Goal: Task Accomplishment & Management: Manage account settings

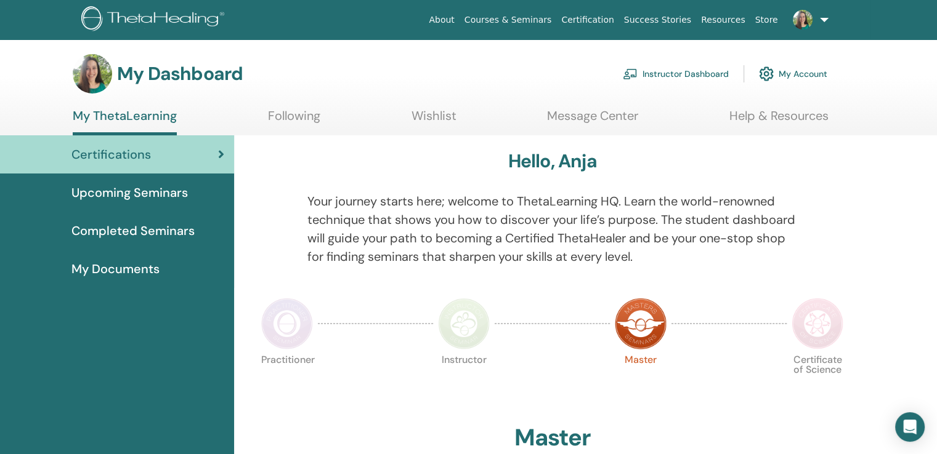
click at [656, 72] on link "Instructor Dashboard" at bounding box center [676, 73] width 106 height 27
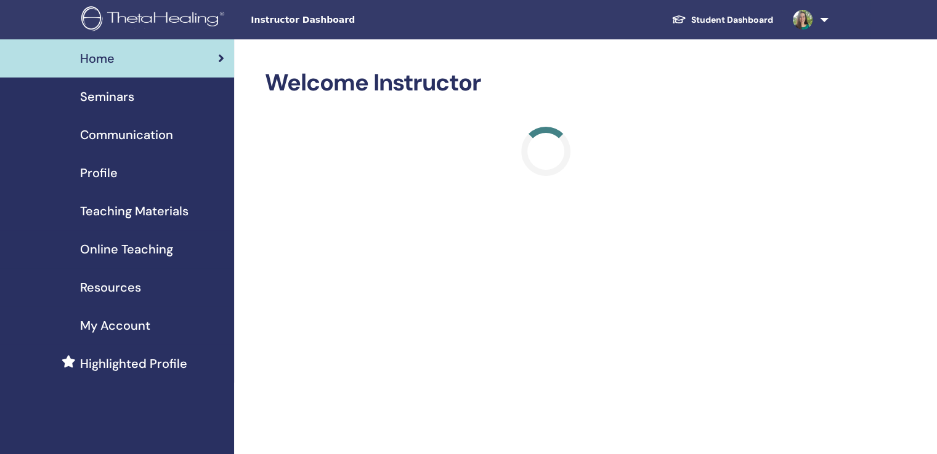
click at [128, 168] on div "Profile" at bounding box center [117, 173] width 214 height 18
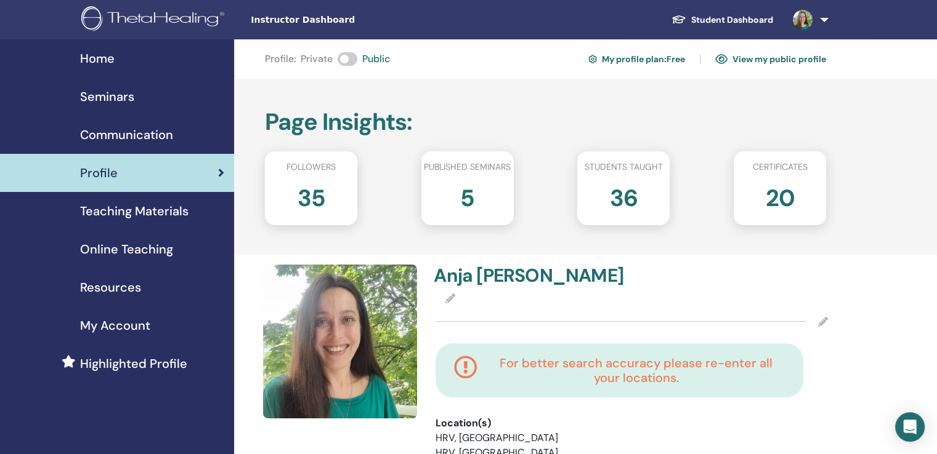
click at [142, 99] on div "Seminars" at bounding box center [117, 96] width 214 height 18
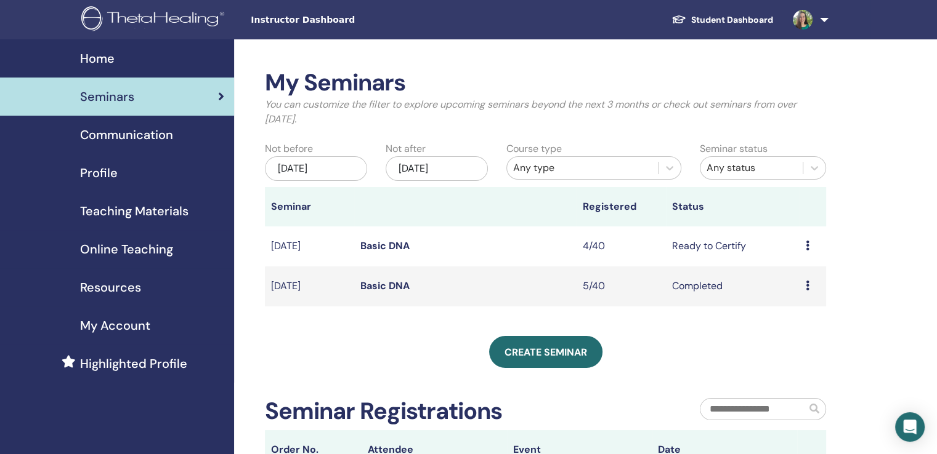
click at [803, 245] on td "Preview Edit Attendees Cancel" at bounding box center [812, 247] width 26 height 40
click at [805, 243] on icon at bounding box center [807, 246] width 4 height 10
click at [796, 293] on link "Attendees" at bounding box center [796, 289] width 47 height 13
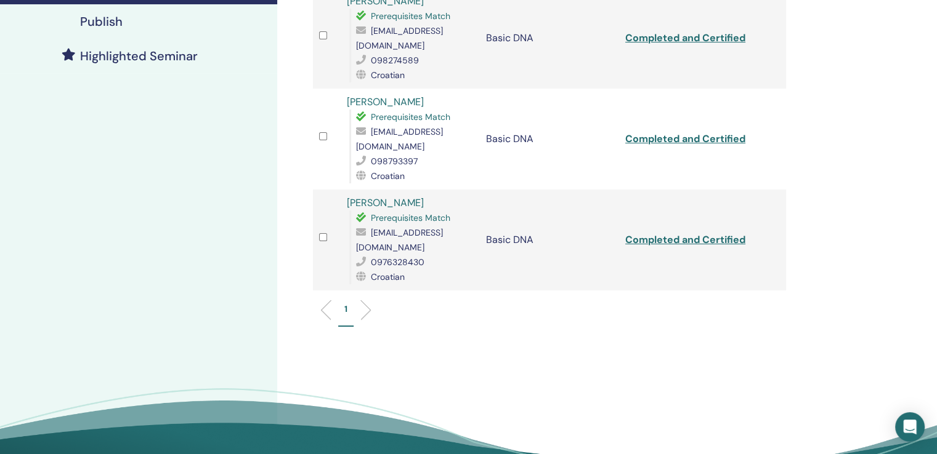
scroll to position [145, 0]
